Goal: Share content: Share content

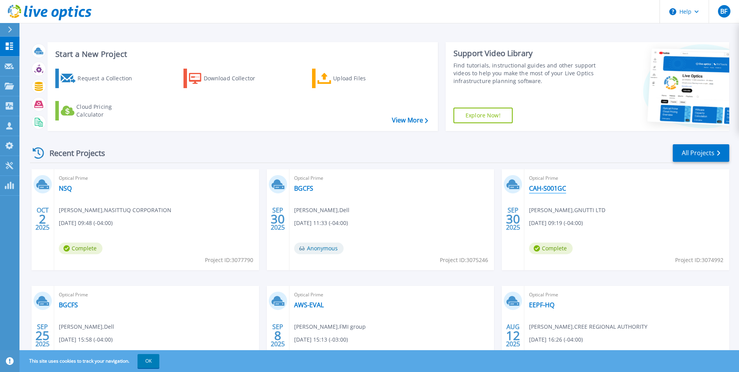
click at [546, 189] on link "CAH-S001GC" at bounding box center [547, 188] width 37 height 8
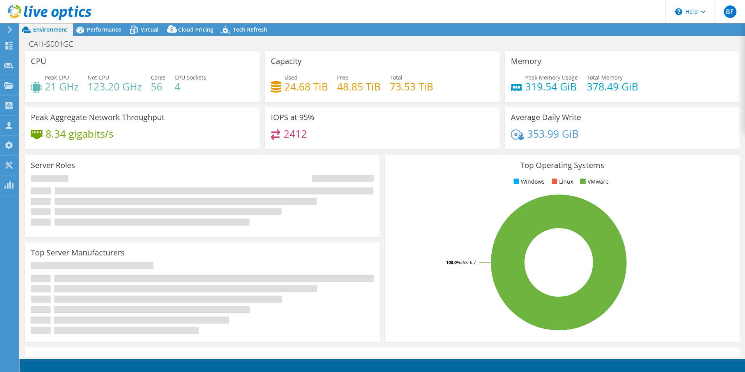
select select "[GEOGRAPHIC_DATA]"
select select "CAD"
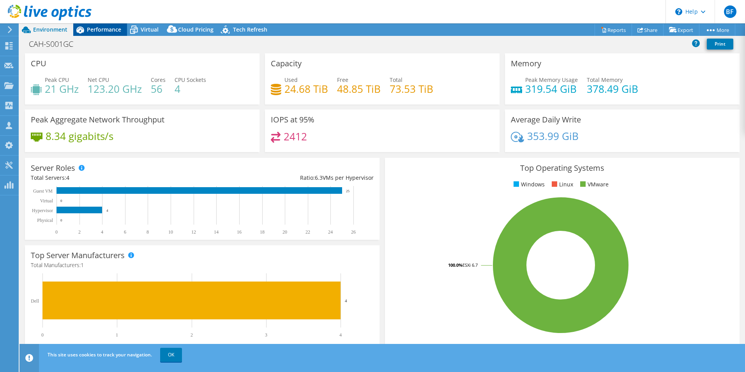
click at [110, 30] on span "Performance" at bounding box center [104, 29] width 34 height 7
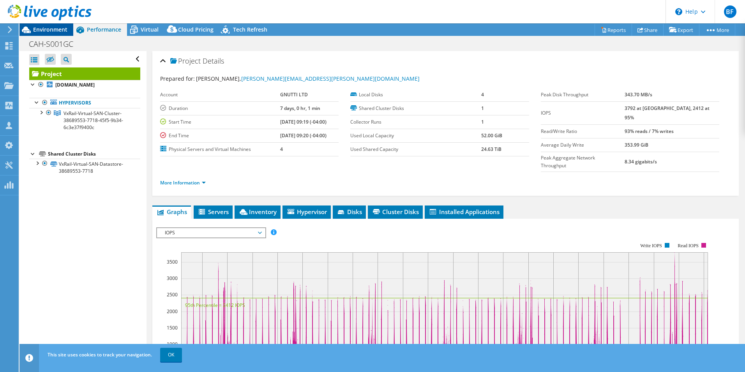
click at [44, 29] on span "Environment" at bounding box center [50, 29] width 34 height 7
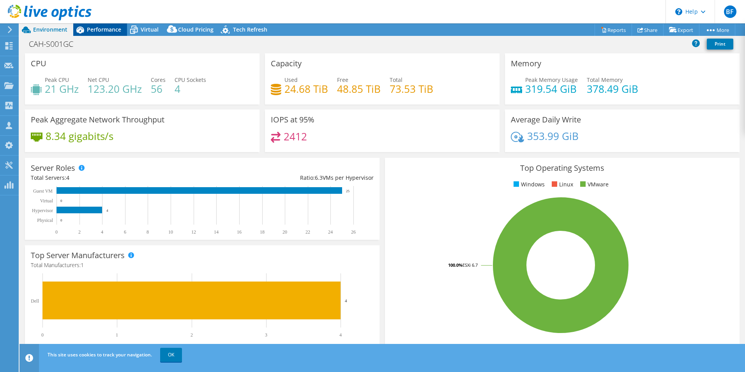
click at [96, 29] on span "Performance" at bounding box center [104, 29] width 34 height 7
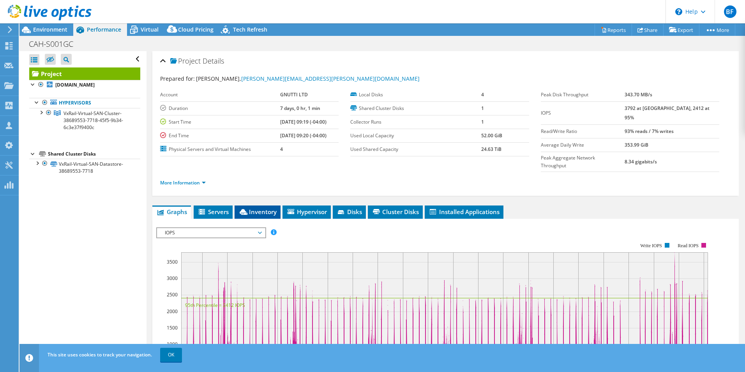
click at [270, 208] on span "Inventory" at bounding box center [258, 212] width 38 height 8
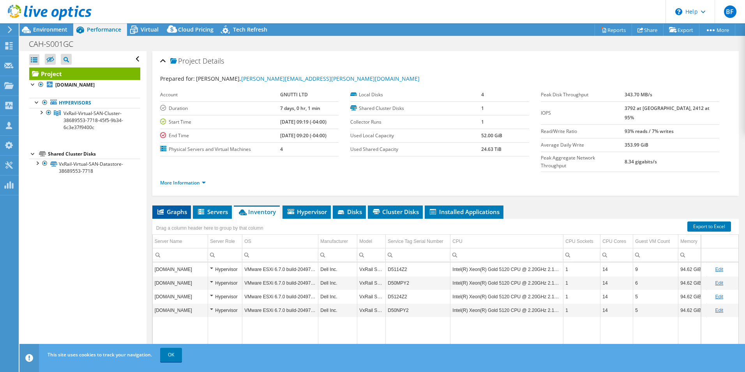
click at [170, 208] on span "Graphs" at bounding box center [171, 212] width 31 height 8
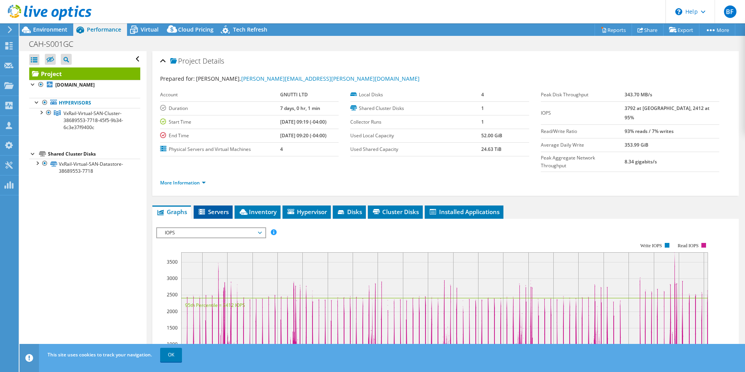
click at [211, 208] on span "Servers" at bounding box center [213, 212] width 31 height 8
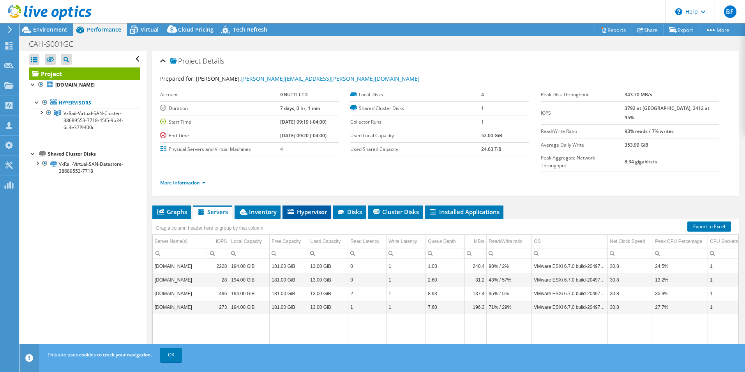
click at [316, 208] on span "Hypervisor" at bounding box center [306, 212] width 41 height 8
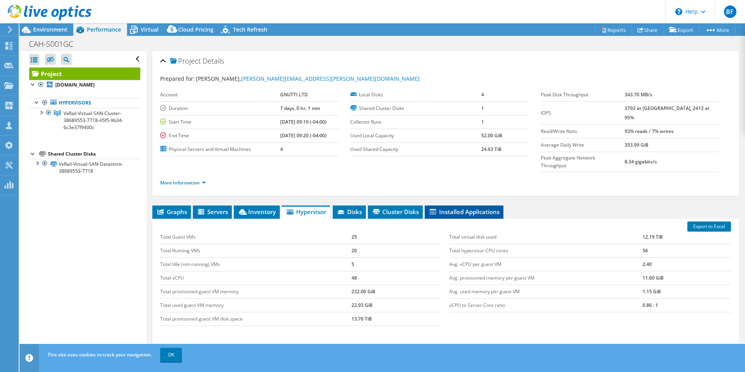
click at [475, 208] on span "Installed Applications" at bounding box center [464, 212] width 71 height 8
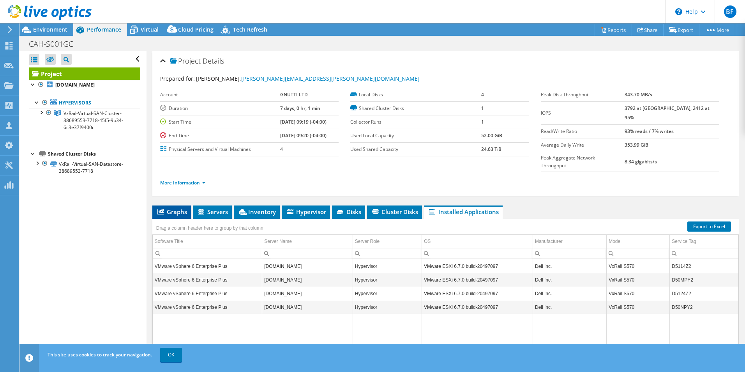
click at [172, 208] on span "Graphs" at bounding box center [171, 212] width 31 height 8
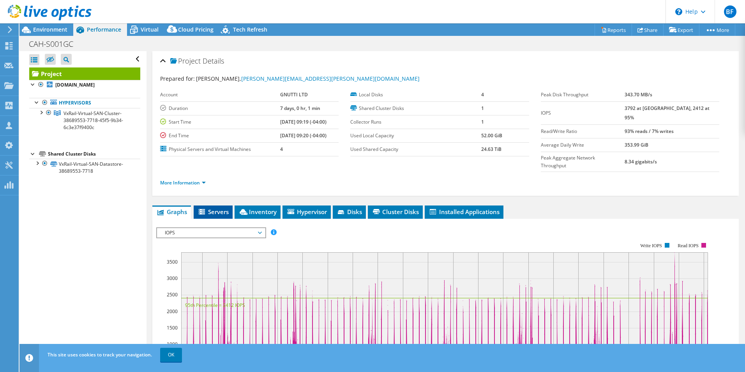
click at [216, 208] on span "Servers" at bounding box center [213, 212] width 31 height 8
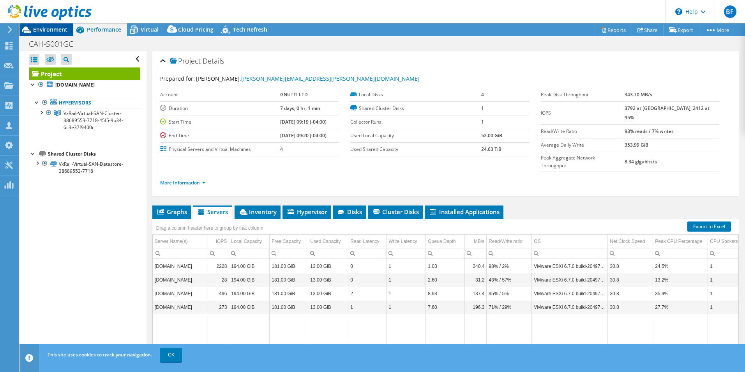
click at [48, 29] on span "Environment" at bounding box center [50, 29] width 34 height 7
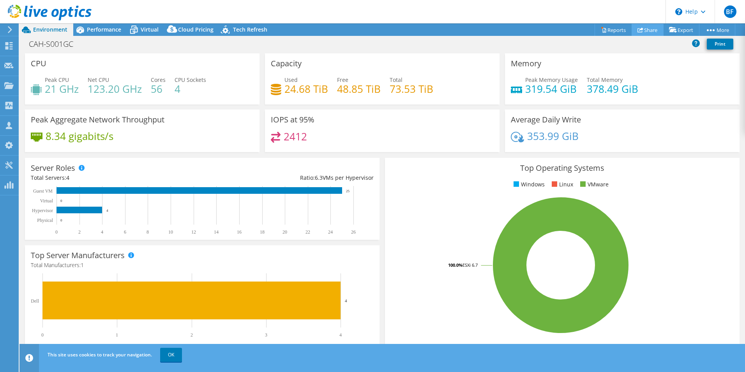
click at [650, 29] on link "Share" at bounding box center [648, 30] width 32 height 12
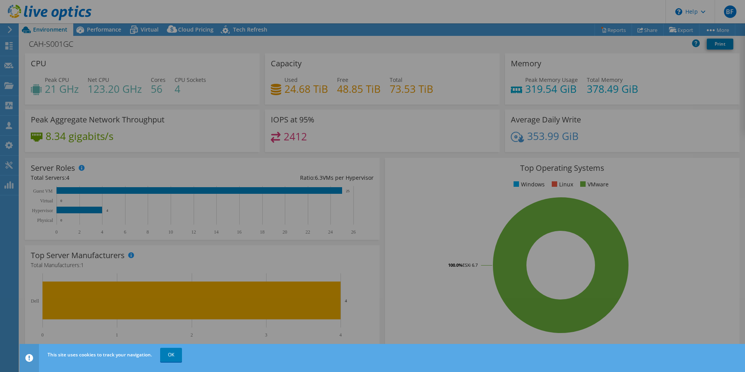
click at [174, 353] on div at bounding box center [372, 186] width 745 height 372
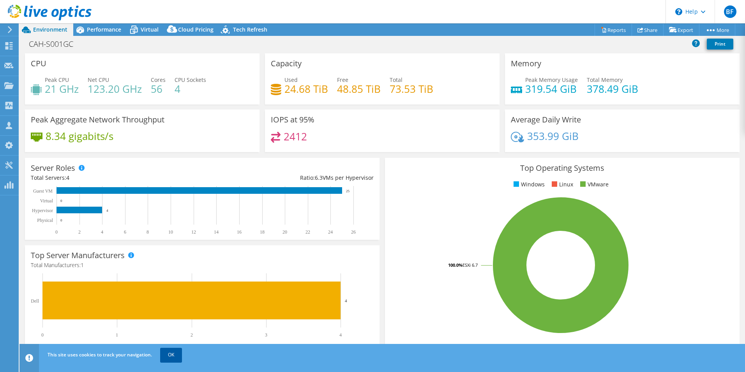
click at [171, 353] on link "OK" at bounding box center [171, 355] width 22 height 14
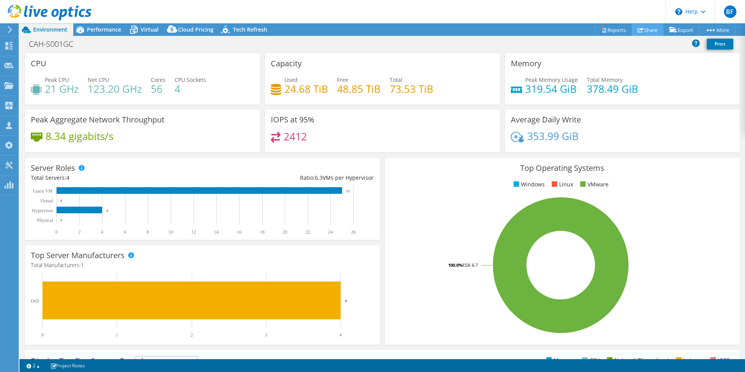
click at [645, 30] on link "Share" at bounding box center [648, 30] width 32 height 12
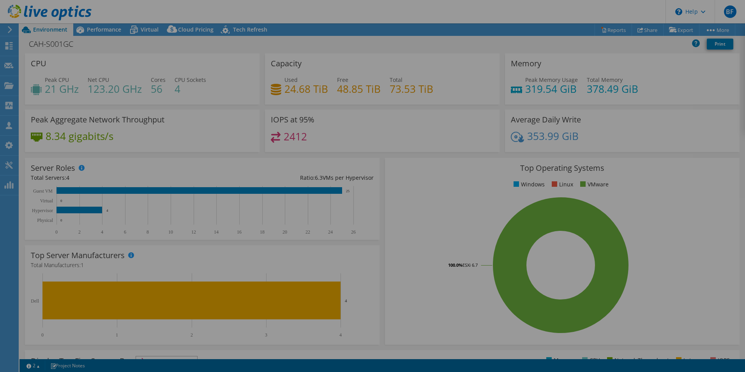
click at [424, 60] on div at bounding box center [372, 185] width 745 height 325
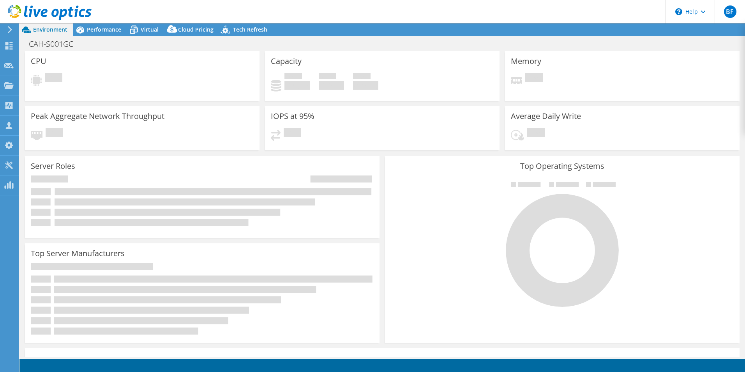
select select "Canada"
select select "CAD"
select select "[GEOGRAPHIC_DATA]"
select select "CAD"
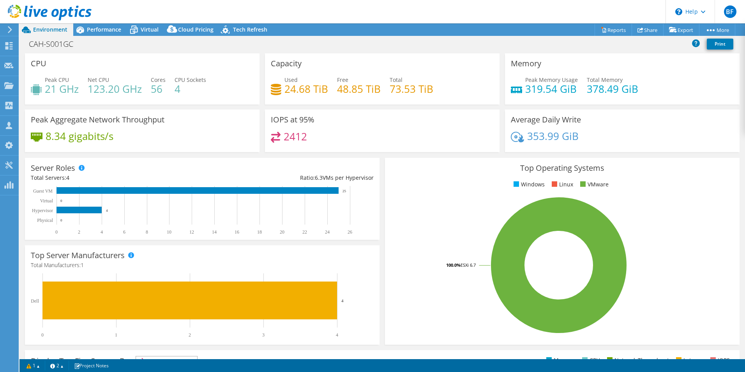
click at [45, 200] on text "Virtual" at bounding box center [46, 200] width 13 height 5
click at [35, 49] on div "Dashboard" at bounding box center [36, 45] width 37 height 19
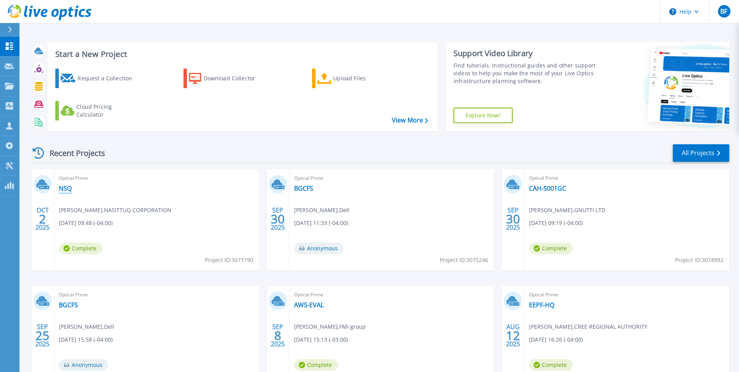
click at [67, 190] on link "NSQ" at bounding box center [65, 188] width 13 height 8
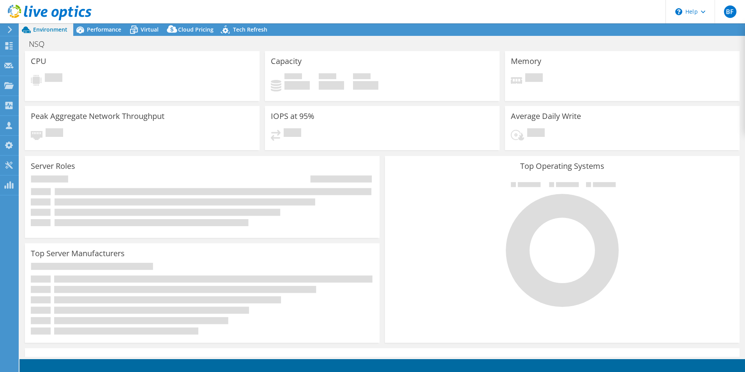
select select "USD"
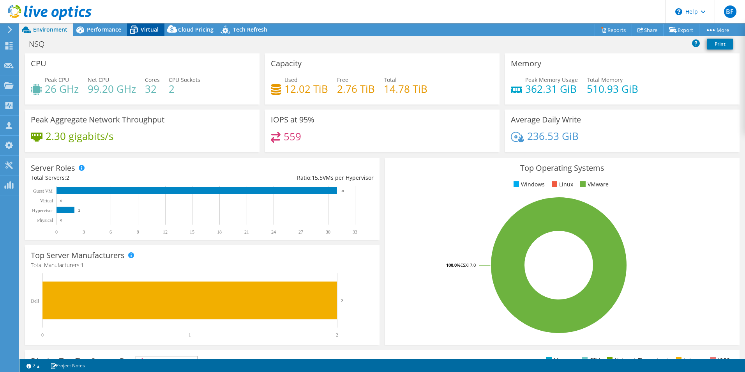
click at [144, 29] on span "Virtual" at bounding box center [150, 29] width 18 height 7
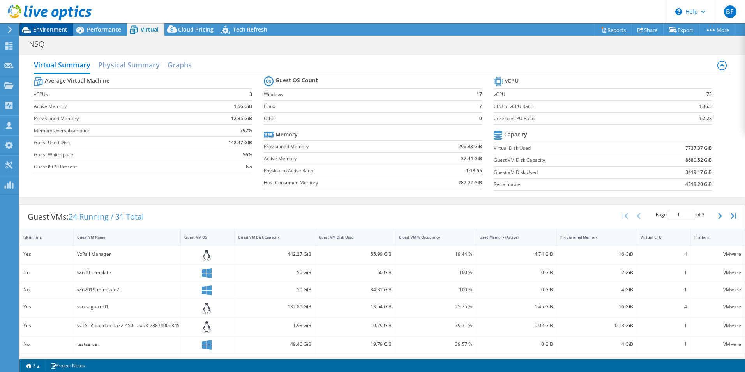
click at [46, 32] on span "Environment" at bounding box center [50, 29] width 34 height 7
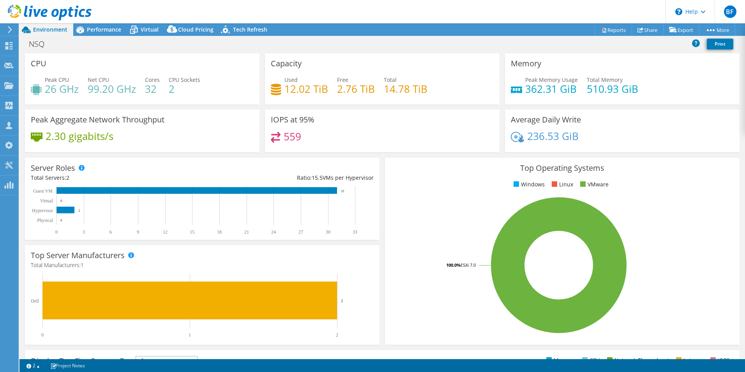
click at [403, 205] on rect at bounding box center [559, 265] width 336 height 136
click at [641, 28] on link "Share" at bounding box center [648, 30] width 32 height 12
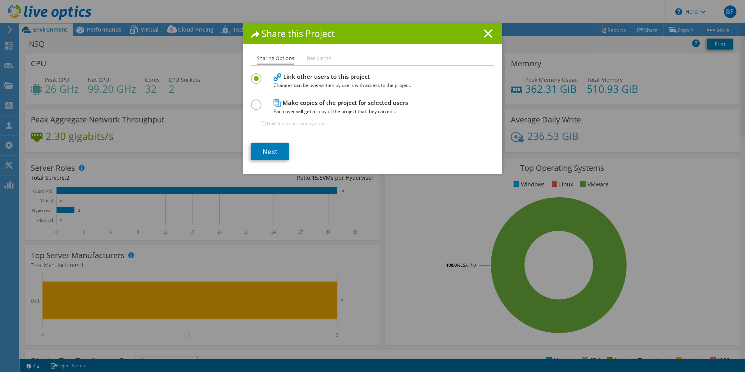
click at [255, 101] on label at bounding box center [258, 100] width 14 height 2
click at [0, 0] on input "radio" at bounding box center [0, 0] width 0 height 0
click at [268, 151] on link "Next" at bounding box center [270, 151] width 38 height 17
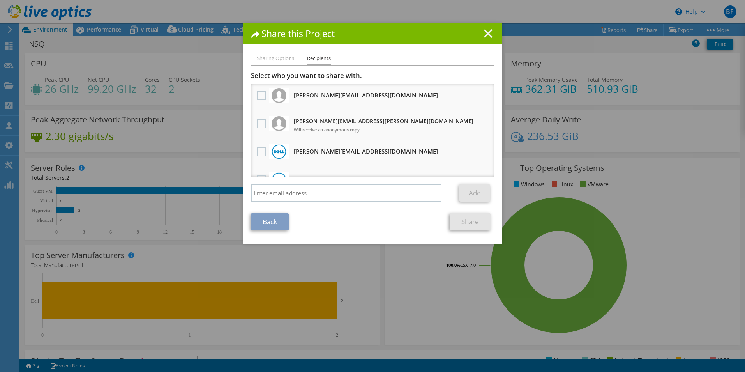
click at [486, 29] on icon at bounding box center [488, 33] width 9 height 9
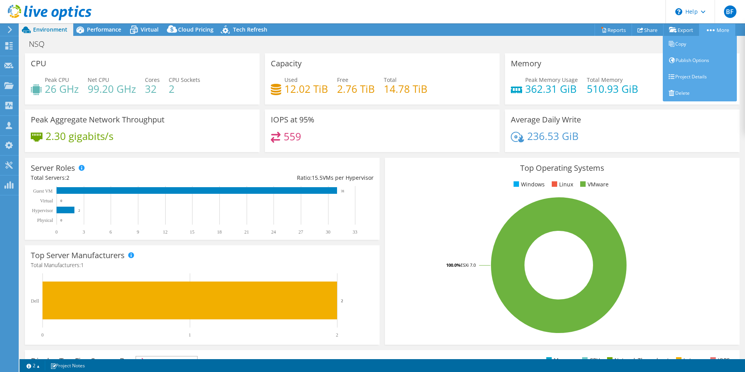
click at [709, 28] on link "More" at bounding box center [717, 30] width 36 height 12
click at [707, 29] on icon at bounding box center [711, 30] width 8 height 2
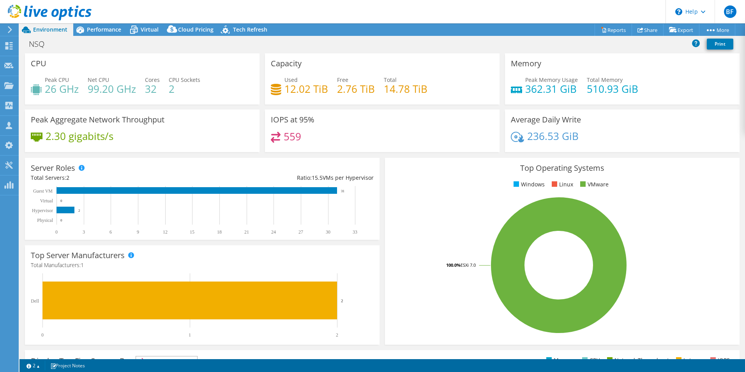
click at [674, 129] on div "Average Daily Write 236.53 GiB" at bounding box center [622, 131] width 235 height 42
click at [640, 28] on link "Share" at bounding box center [648, 30] width 32 height 12
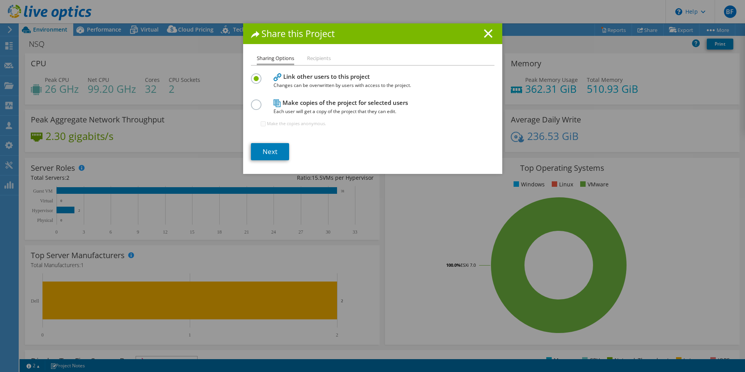
click at [251, 101] on label at bounding box center [258, 100] width 14 height 2
click at [0, 0] on input "radio" at bounding box center [0, 0] width 0 height 0
click at [261, 124] on input "Make the copies anonymous." at bounding box center [263, 123] width 5 height 5
checkbox input "true"
click at [263, 152] on link "Next" at bounding box center [270, 151] width 38 height 17
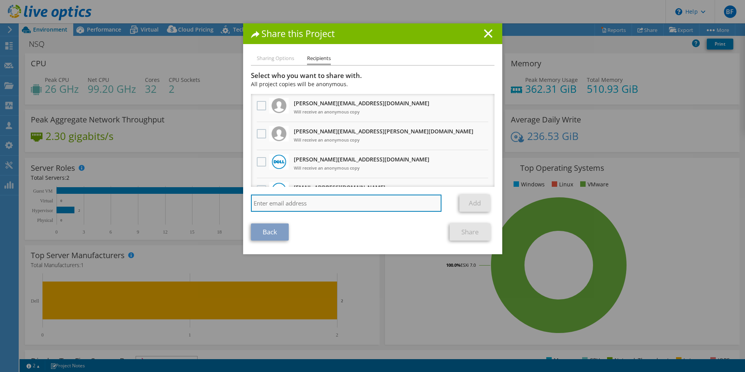
click at [263, 204] on input "search" at bounding box center [346, 202] width 191 height 17
type input "sa@tpoint.ca"
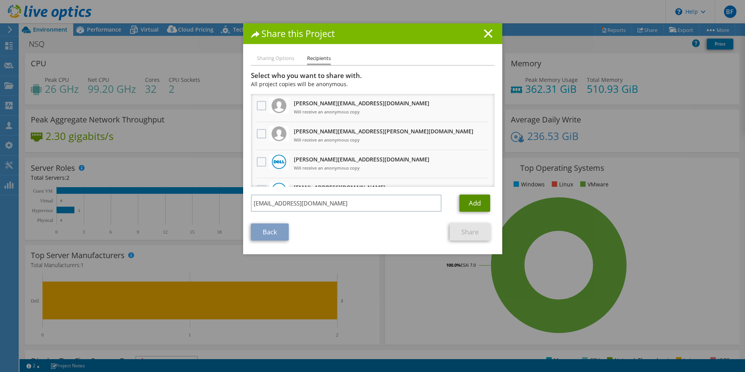
click at [473, 201] on link "Add" at bounding box center [475, 202] width 31 height 17
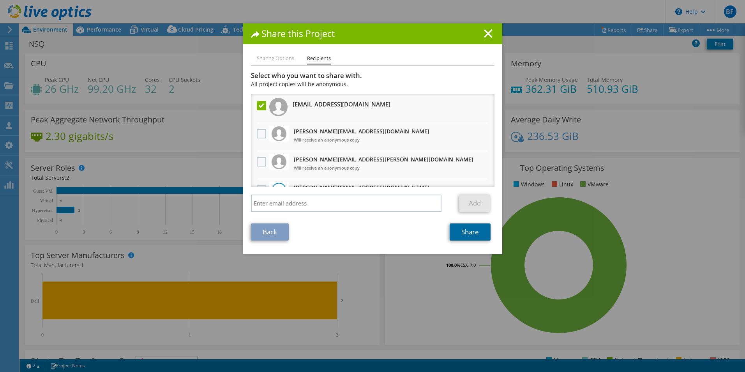
click at [467, 233] on link "Share" at bounding box center [470, 231] width 41 height 17
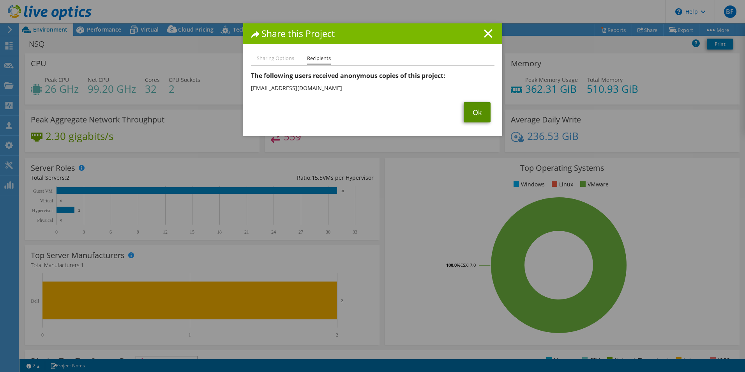
click at [469, 113] on link "Ok" at bounding box center [477, 112] width 27 height 20
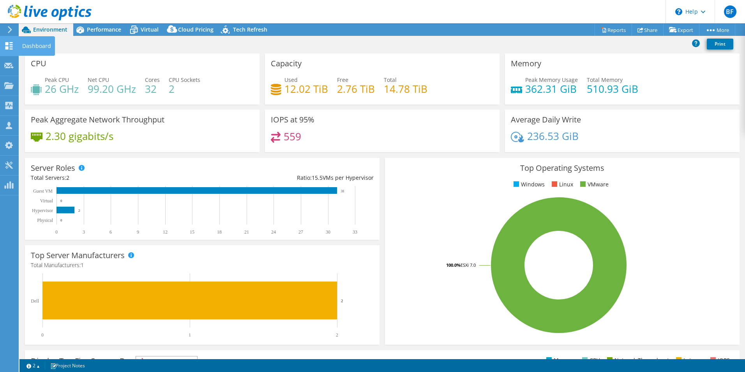
click at [27, 45] on div "Dashboard" at bounding box center [36, 45] width 37 height 19
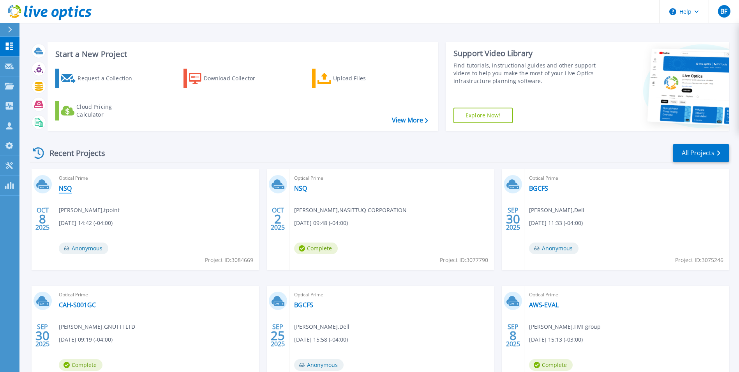
drag, startPoint x: 64, startPoint y: 188, endPoint x: 58, endPoint y: 190, distance: 5.7
click at [63, 189] on link "NSQ" at bounding box center [65, 188] width 13 height 8
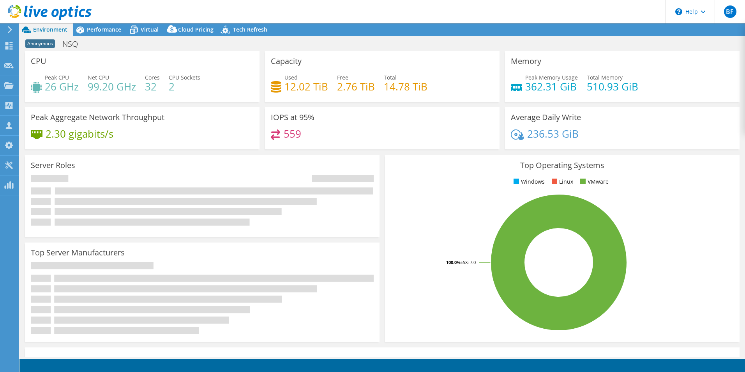
select select "USD"
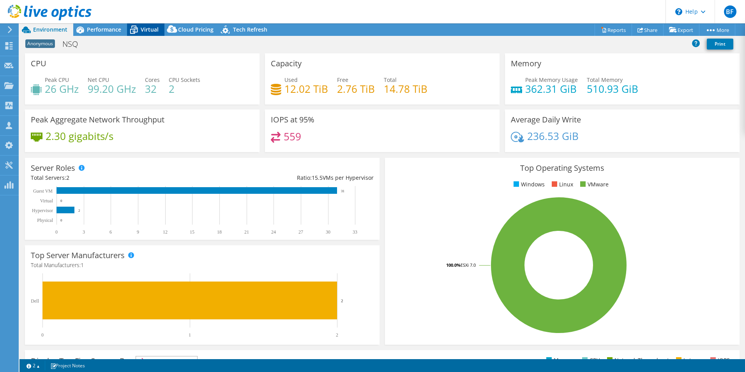
click at [150, 29] on span "Virtual" at bounding box center [150, 29] width 18 height 7
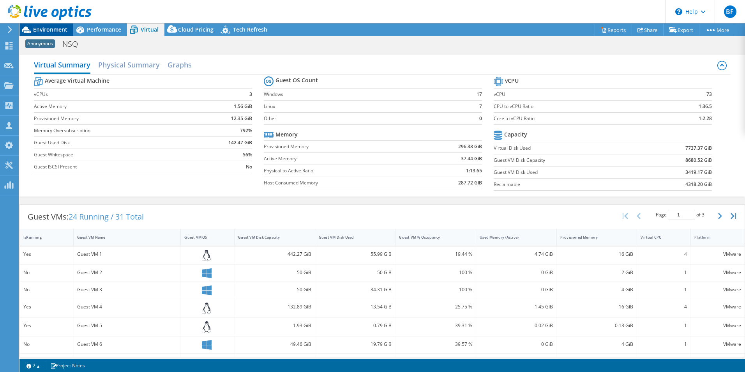
click at [51, 27] on span "Environment" at bounding box center [50, 29] width 34 height 7
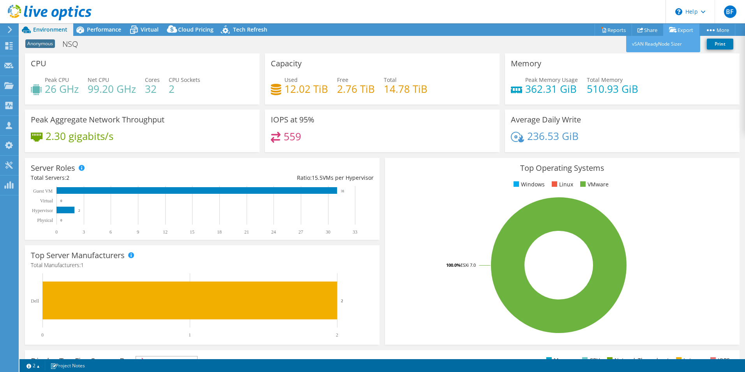
click at [679, 28] on link "Export" at bounding box center [681, 30] width 36 height 12
click at [610, 30] on link "Reports" at bounding box center [613, 30] width 37 height 12
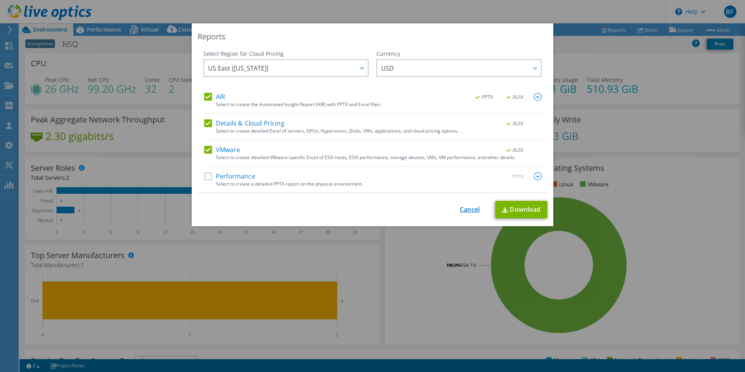
click at [469, 206] on link "Cancel" at bounding box center [470, 209] width 20 height 7
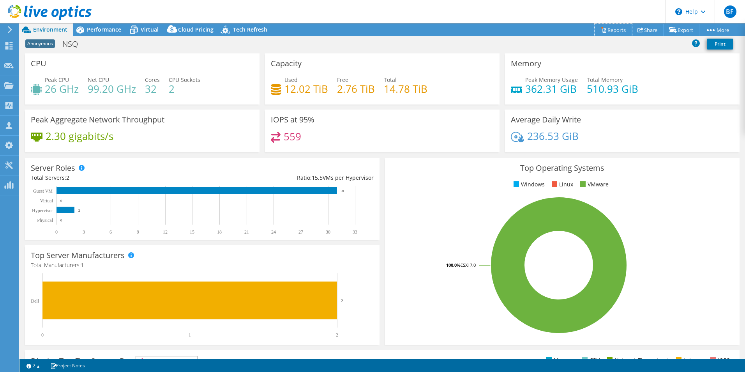
click at [606, 28] on link "Reports" at bounding box center [613, 30] width 37 height 12
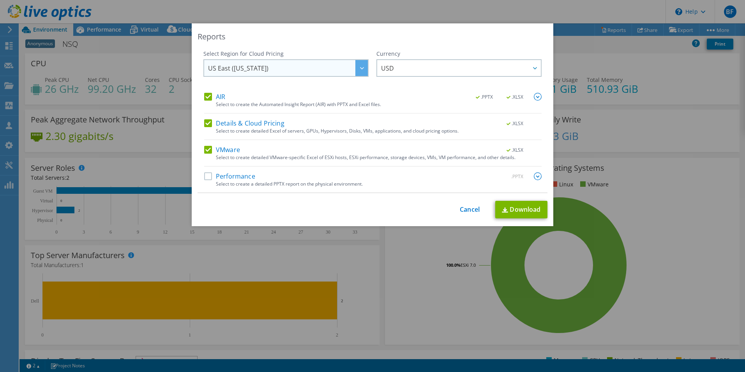
click at [357, 67] on div at bounding box center [361, 68] width 12 height 16
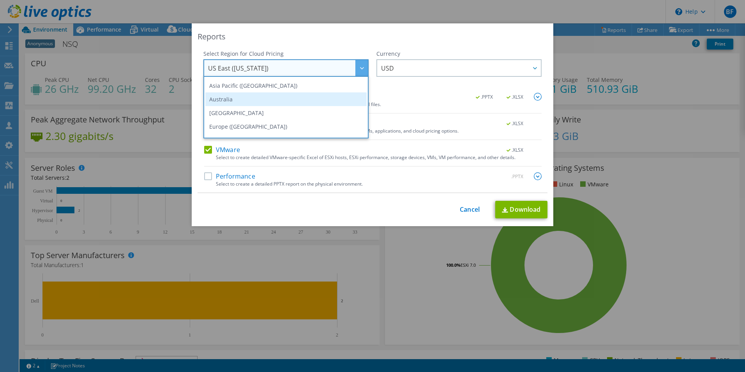
scroll to position [66, 0]
click at [300, 99] on li "[GEOGRAPHIC_DATA]" at bounding box center [285, 101] width 161 height 14
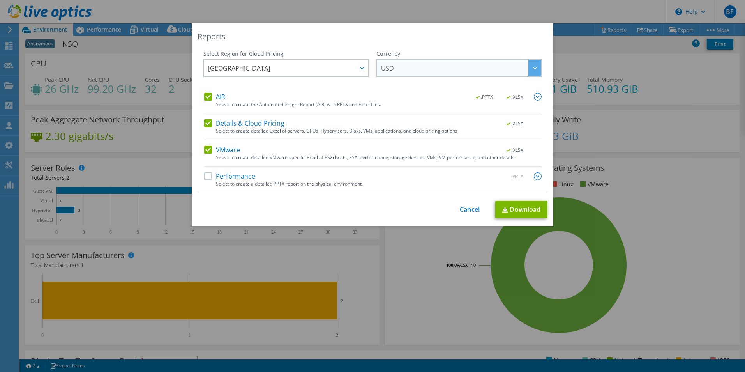
click at [535, 71] on div at bounding box center [535, 68] width 12 height 16
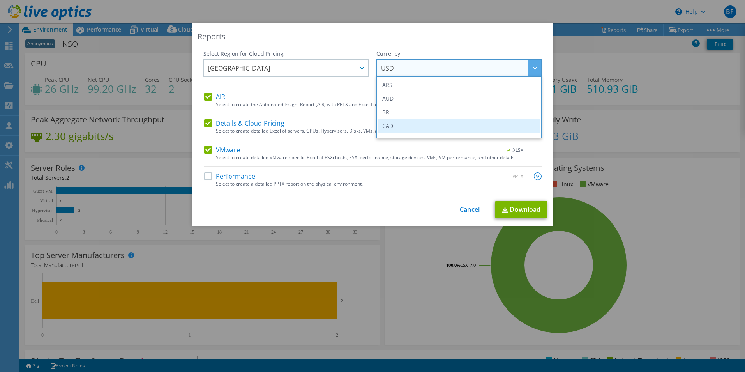
click at [442, 131] on li "CAD" at bounding box center [458, 126] width 161 height 14
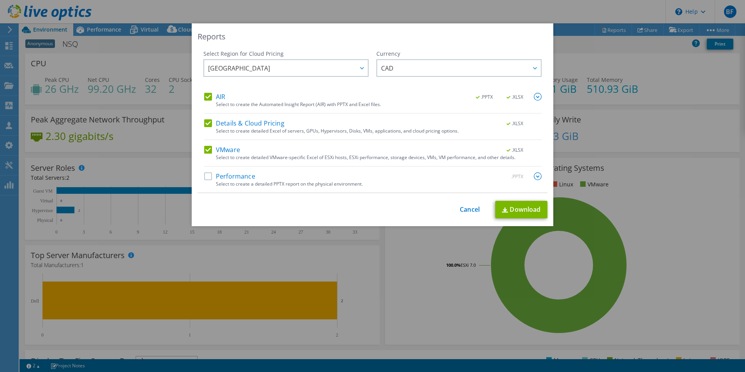
click at [207, 178] on label "Performance" at bounding box center [229, 176] width 51 height 8
click at [0, 0] on input "Performance" at bounding box center [0, 0] width 0 height 0
click at [524, 208] on link "Download" at bounding box center [521, 210] width 52 height 18
click at [95, 66] on div "Reports Select Region for Cloud Pricing Asia Pacific ([GEOGRAPHIC_DATA]) [GEOGR…" at bounding box center [372, 185] width 745 height 325
